Goal: Participate in discussion: Engage in conversation with other users on a specific topic

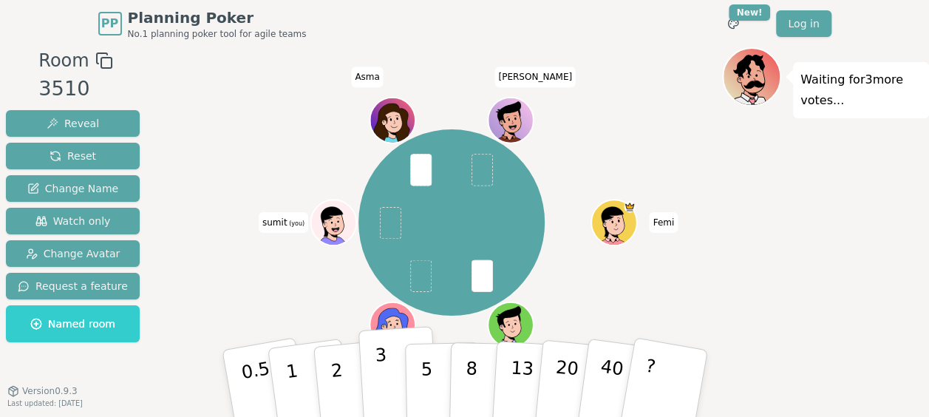
click at [386, 367] on button "3" at bounding box center [398, 383] width 81 height 115
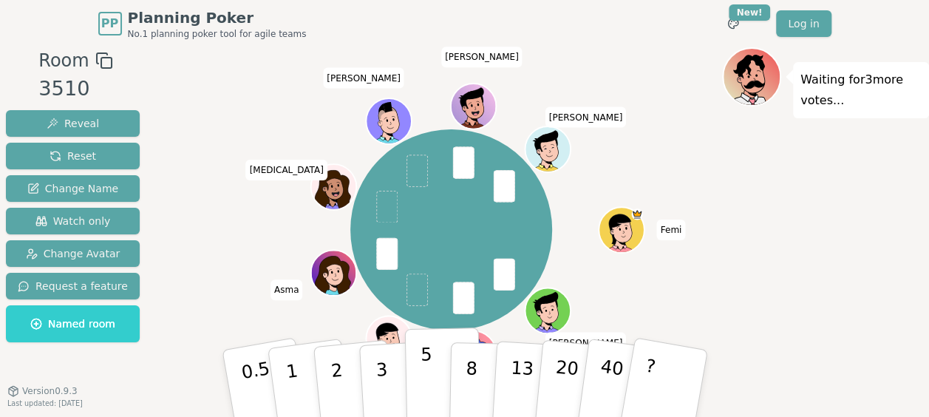
click at [432, 368] on button "5" at bounding box center [442, 383] width 76 height 112
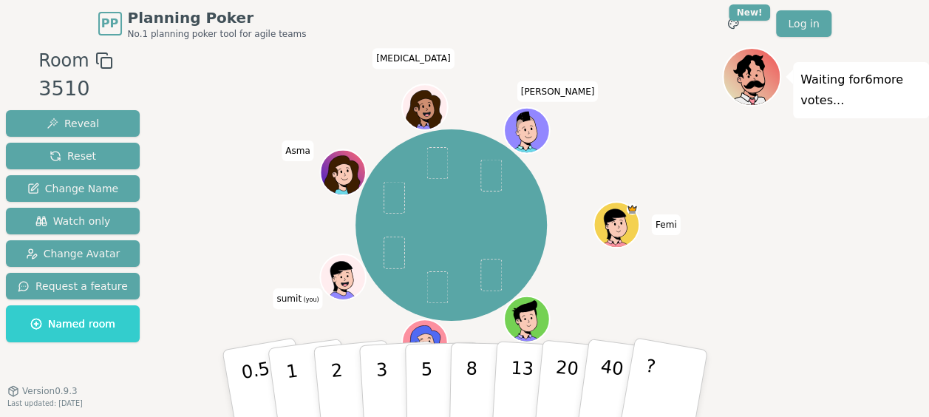
click at [710, 272] on div "Femi [PERSON_NAME] sumit (you) [PERSON_NAME][MEDICAL_DATA]" at bounding box center [451, 225] width 542 height 302
click at [736, 296] on div "Waiting for 6 more votes..." at bounding box center [825, 250] width 207 height 407
click at [750, 234] on div "Waiting for 6 more votes..." at bounding box center [825, 250] width 207 height 407
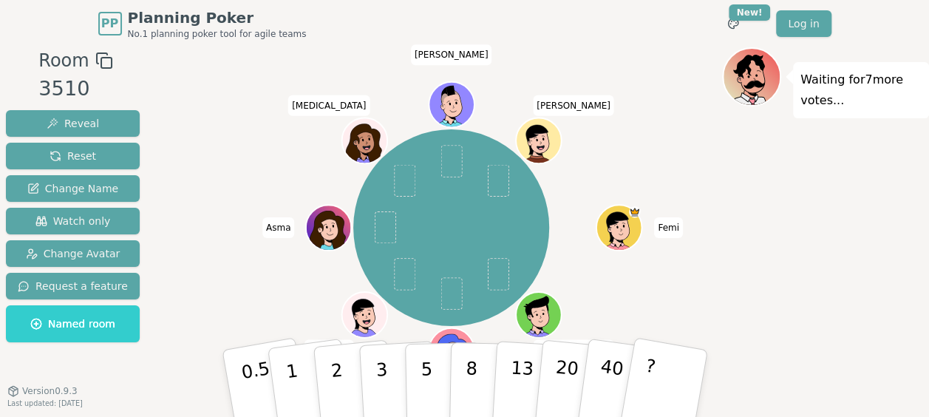
click at [723, 237] on div "Waiting for 7 more votes..." at bounding box center [825, 250] width 207 height 407
click at [829, 220] on div "Waiting for 7 more votes..." at bounding box center [825, 250] width 207 height 407
click at [748, 297] on div "Waiting for 6 more votes..." at bounding box center [825, 250] width 207 height 407
click at [381, 386] on p "3" at bounding box center [382, 384] width 16 height 81
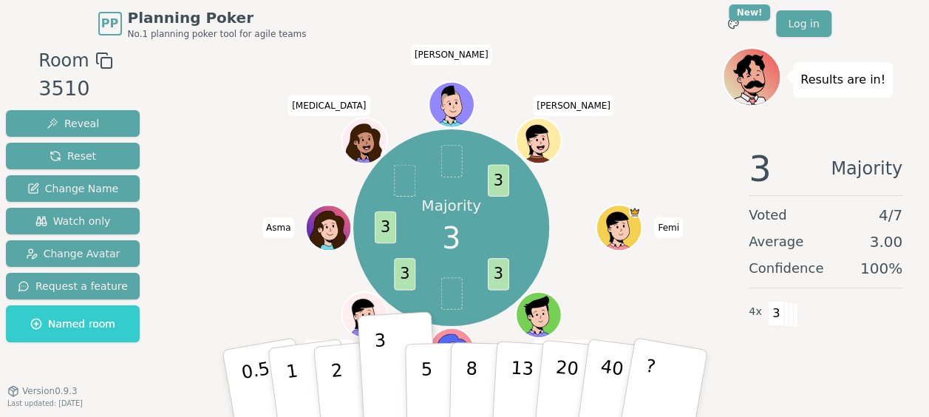
click at [254, 320] on div "Majority 3 3 3 3 3 Femi [PERSON_NAME] sumit (you) [PERSON_NAME][MEDICAL_DATA]" at bounding box center [451, 228] width 542 height 308
